Goal: Task Accomplishment & Management: Complete application form

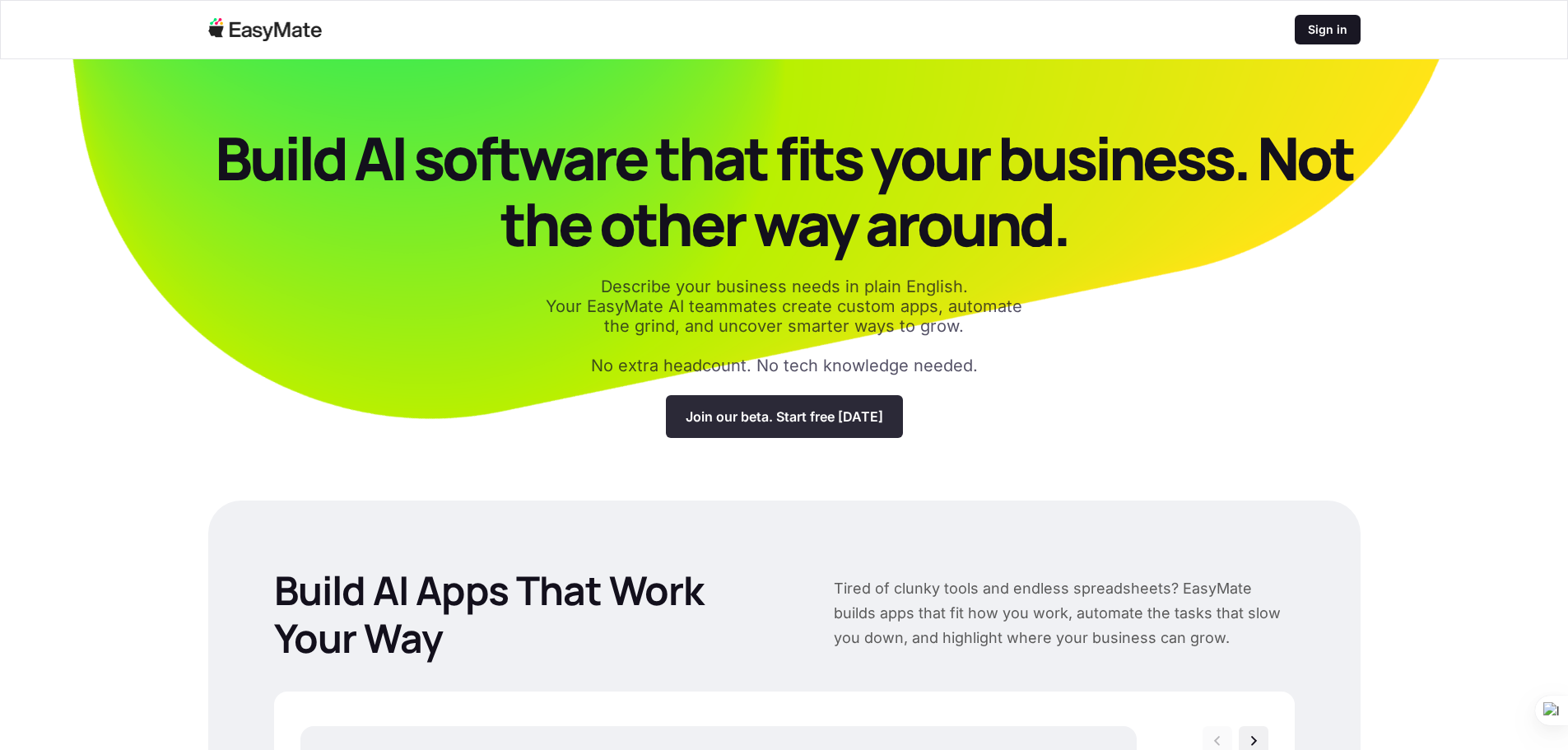
click at [797, 420] on p "Join our beta. Start free today" at bounding box center [784, 416] width 197 height 16
click at [756, 418] on p "Join our beta. Start free today" at bounding box center [784, 416] width 197 height 16
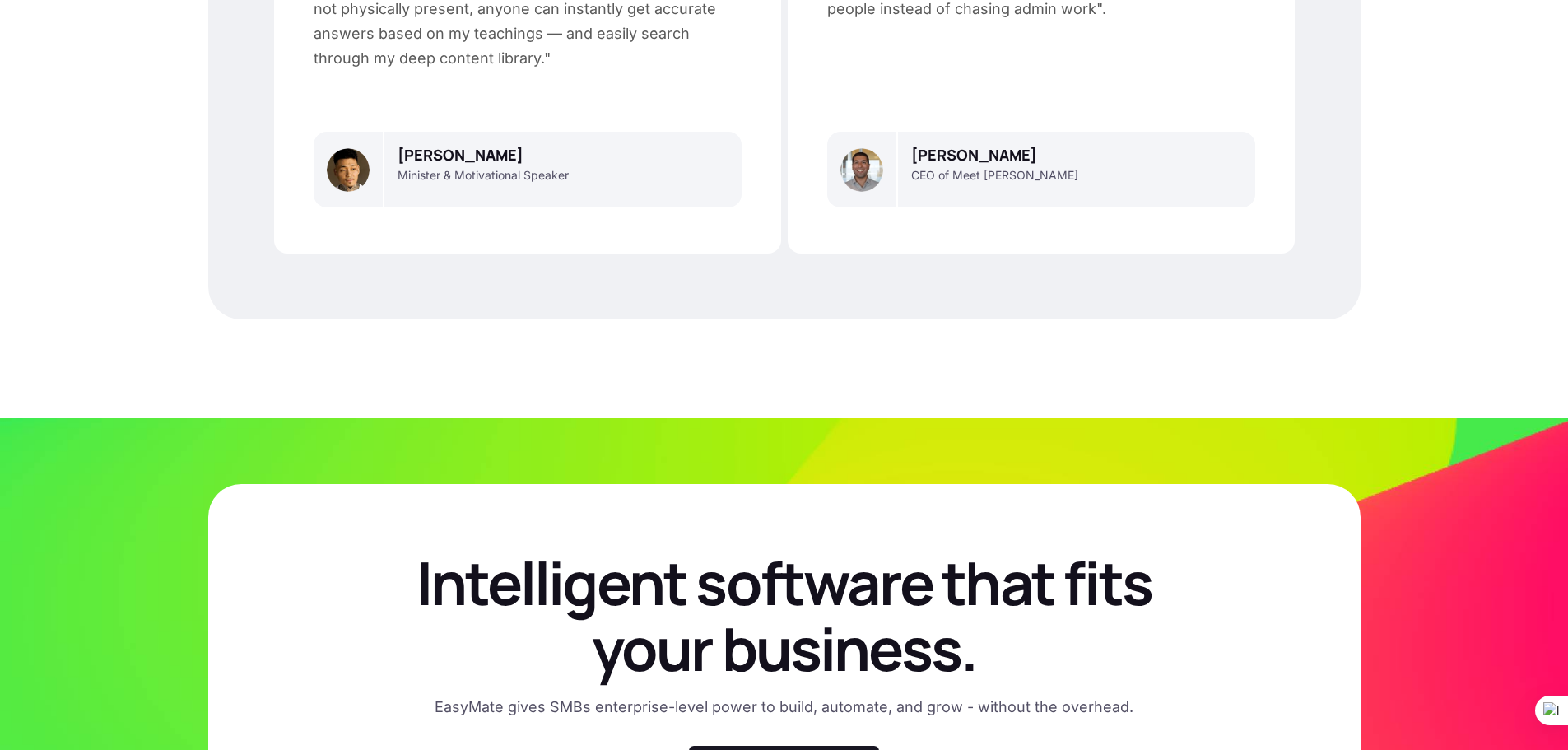
scroll to position [4683, 0]
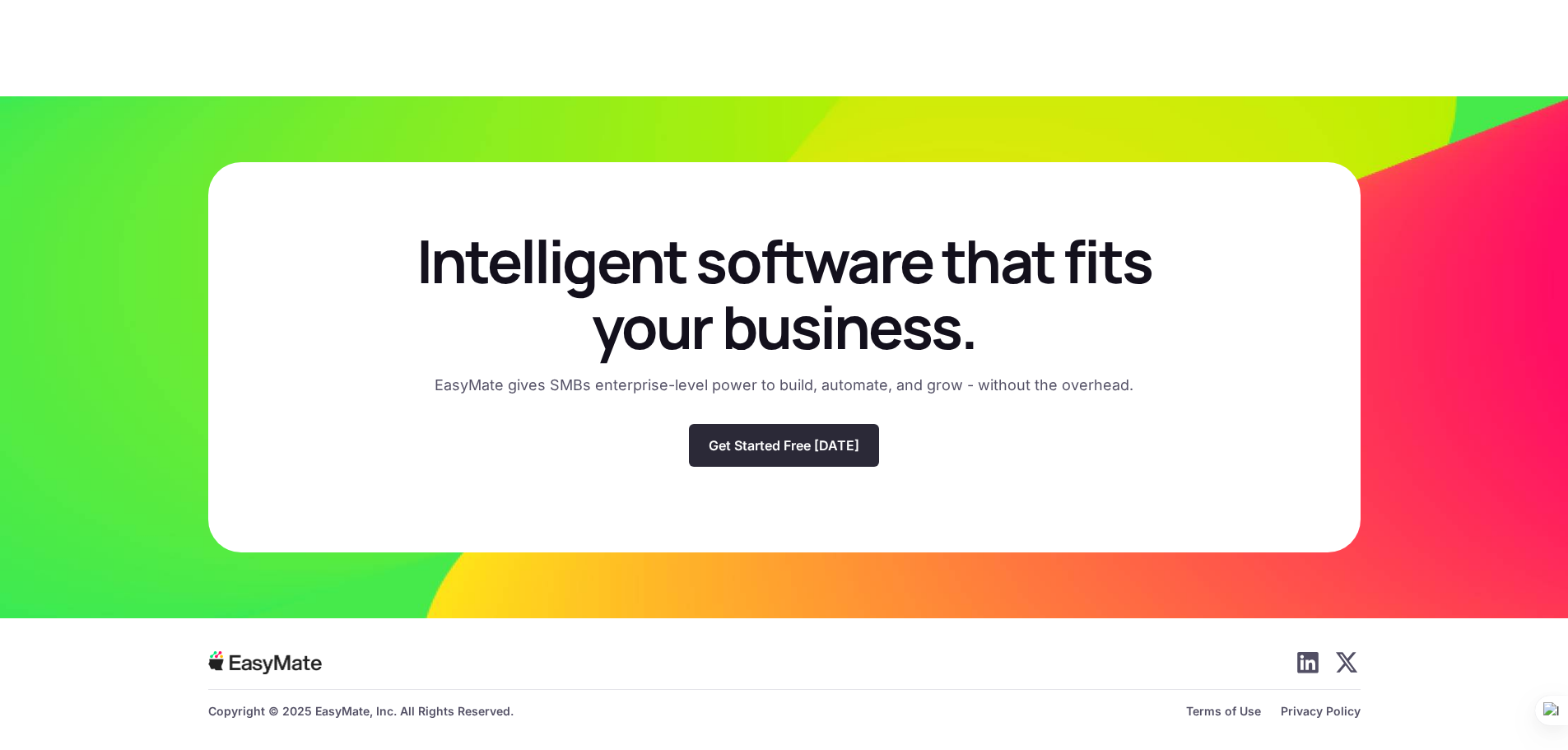
click at [796, 446] on p "Get Started Free Today" at bounding box center [784, 445] width 151 height 16
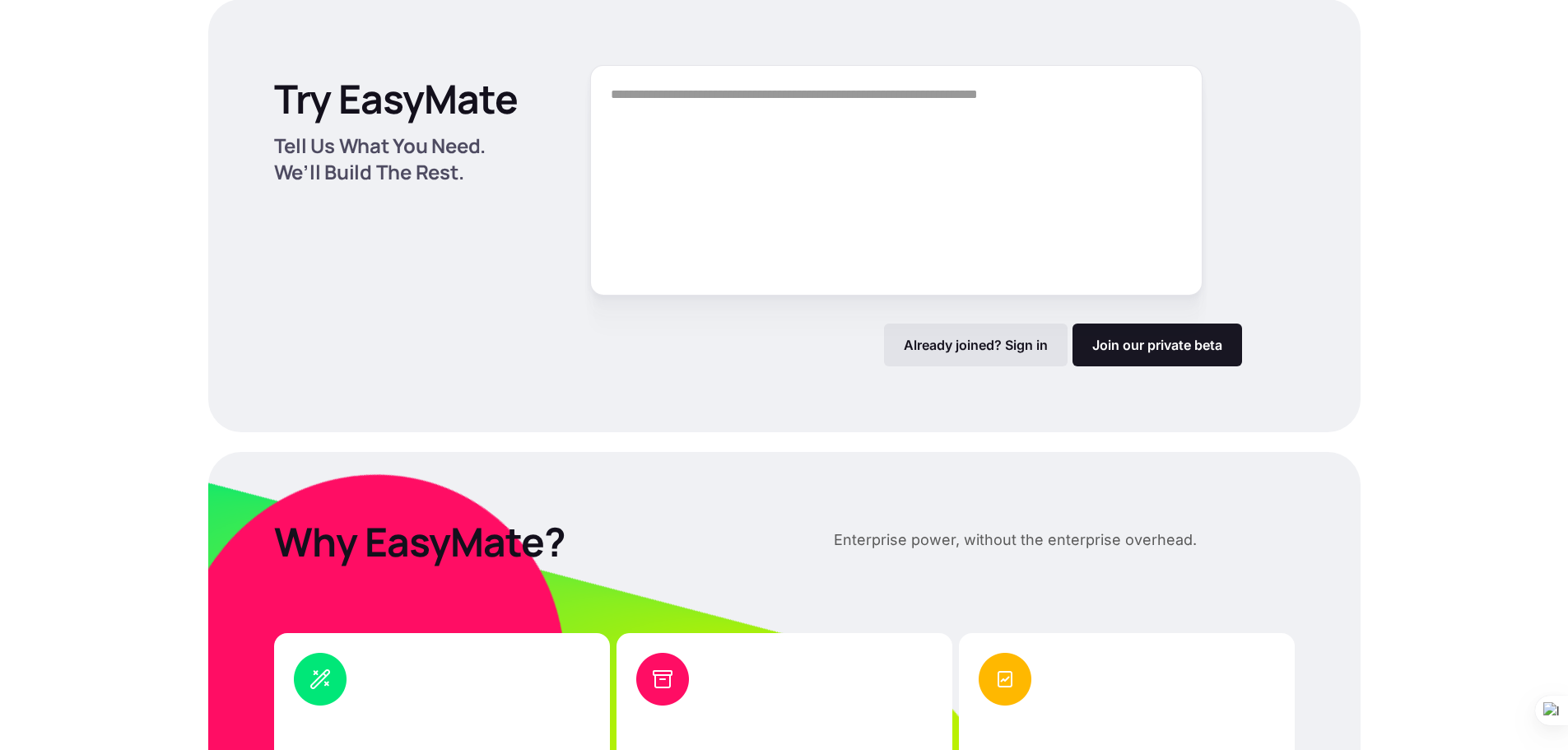
scroll to position [2221, 0]
drag, startPoint x: 970, startPoint y: 354, endPoint x: 956, endPoint y: 354, distance: 14.0
click at [970, 354] on div "Already joined? Sign in" at bounding box center [975, 345] width 184 height 43
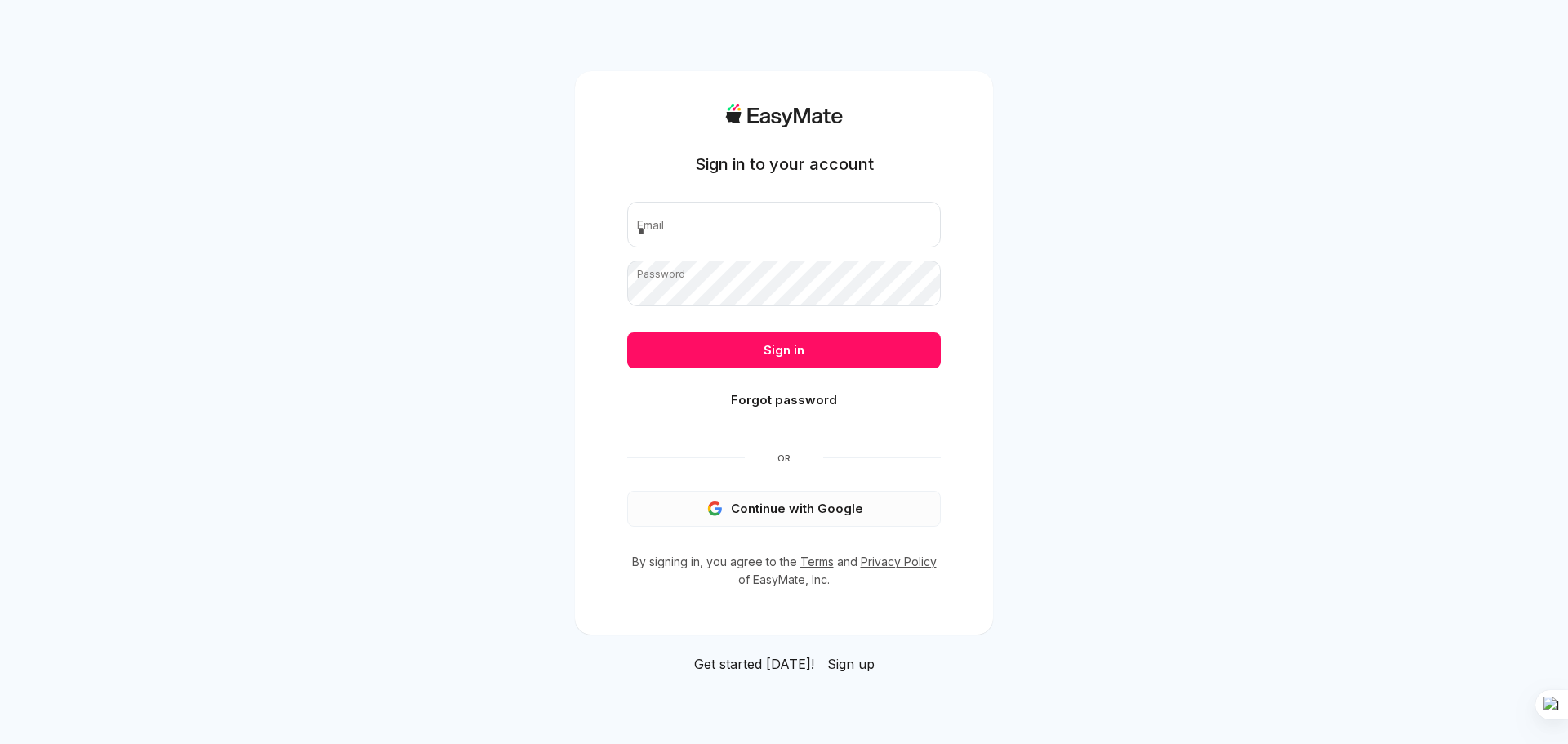
click at [774, 505] on button "Continue with Google" at bounding box center [784, 508] width 314 height 36
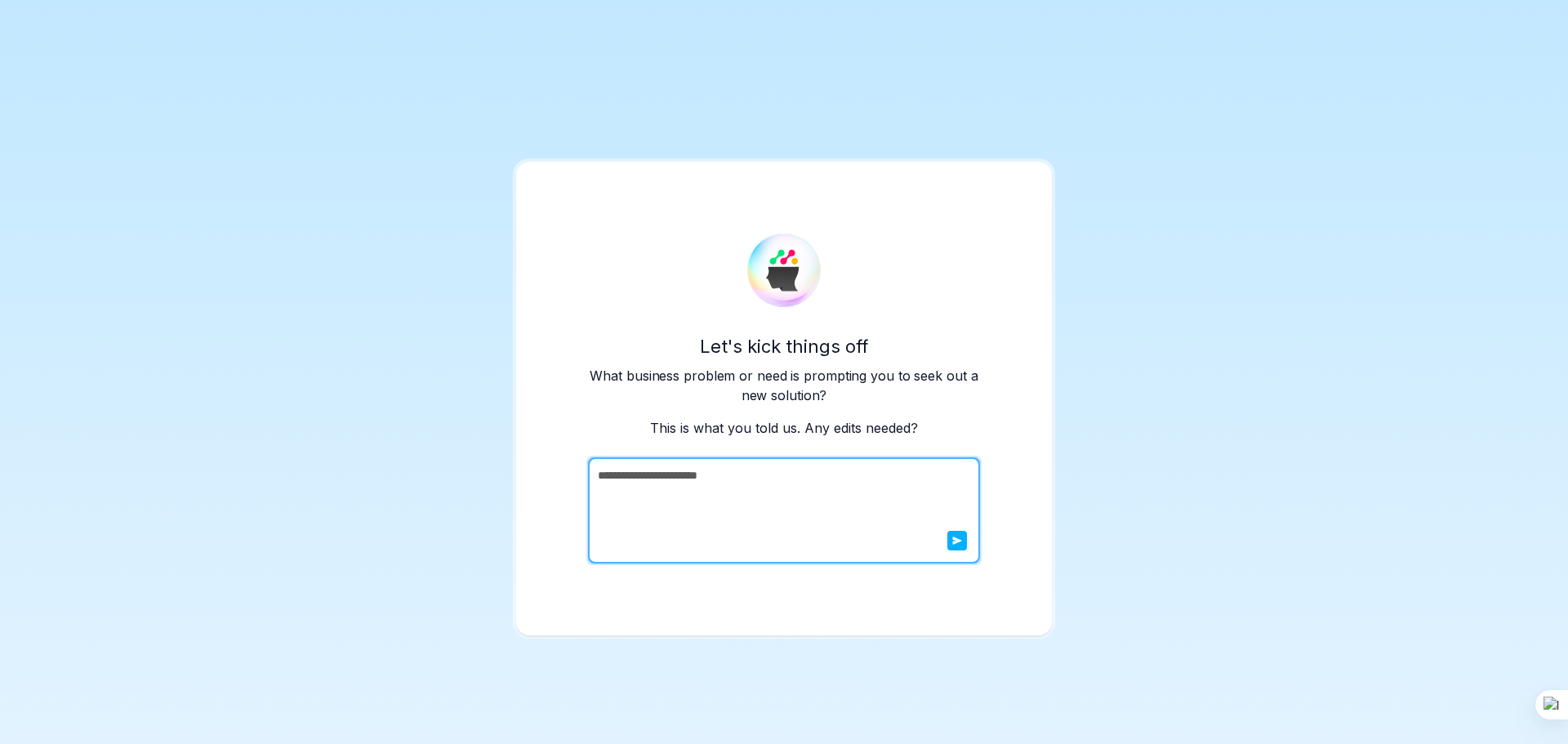
click at [958, 540] on icon "submit" at bounding box center [957, 540] width 9 height 9
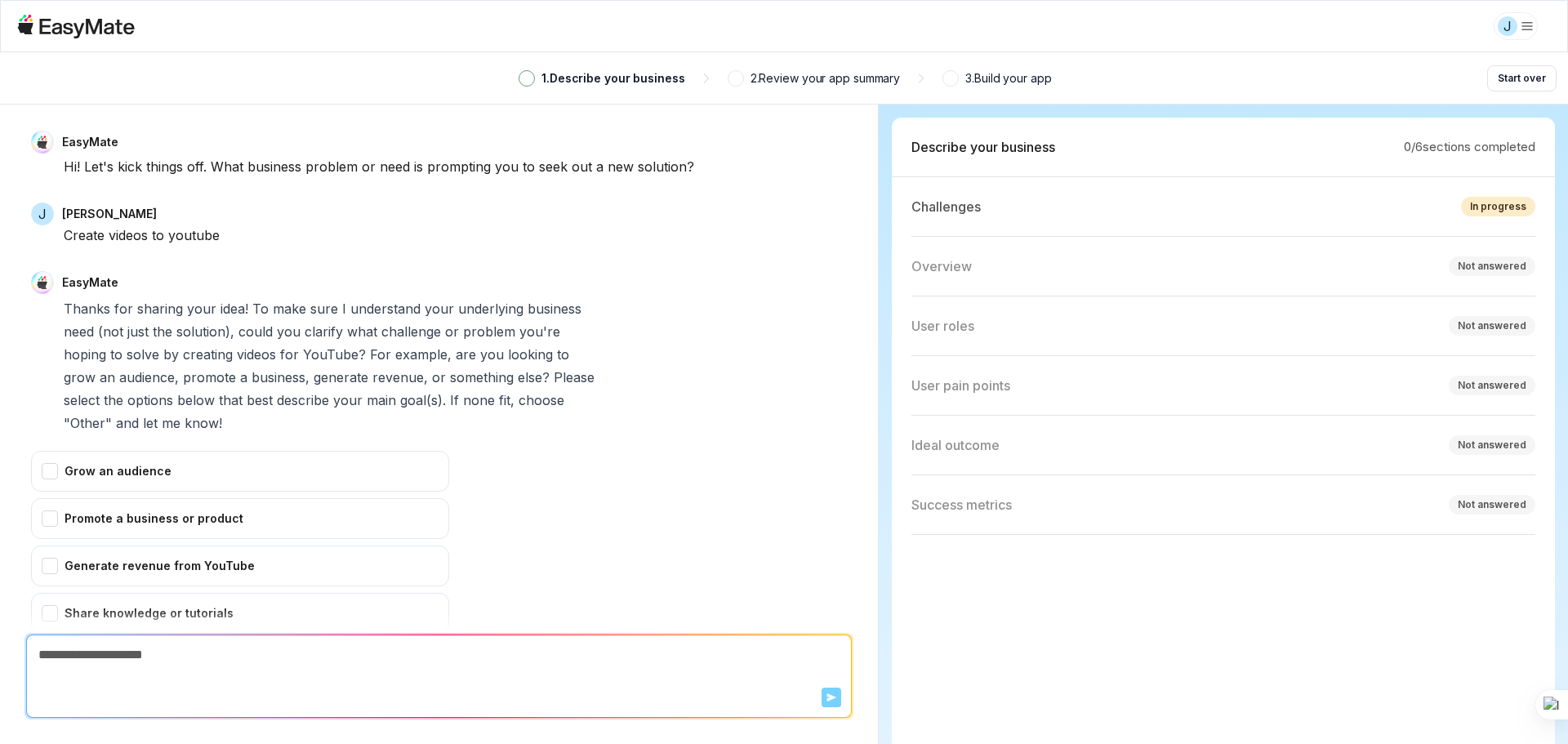
scroll to position [215, 0]
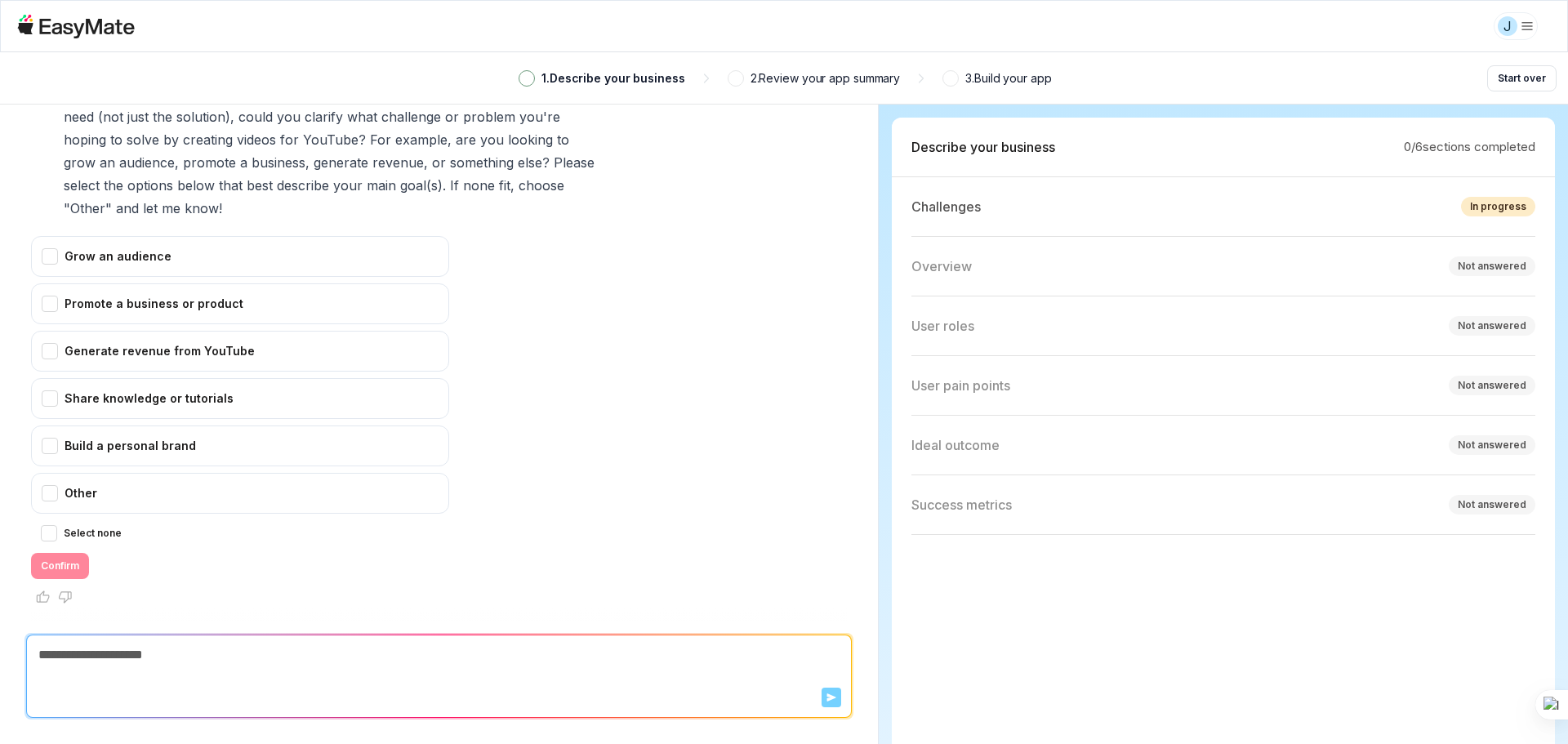
type textarea "*"
